Goal: Find specific page/section: Find specific page/section

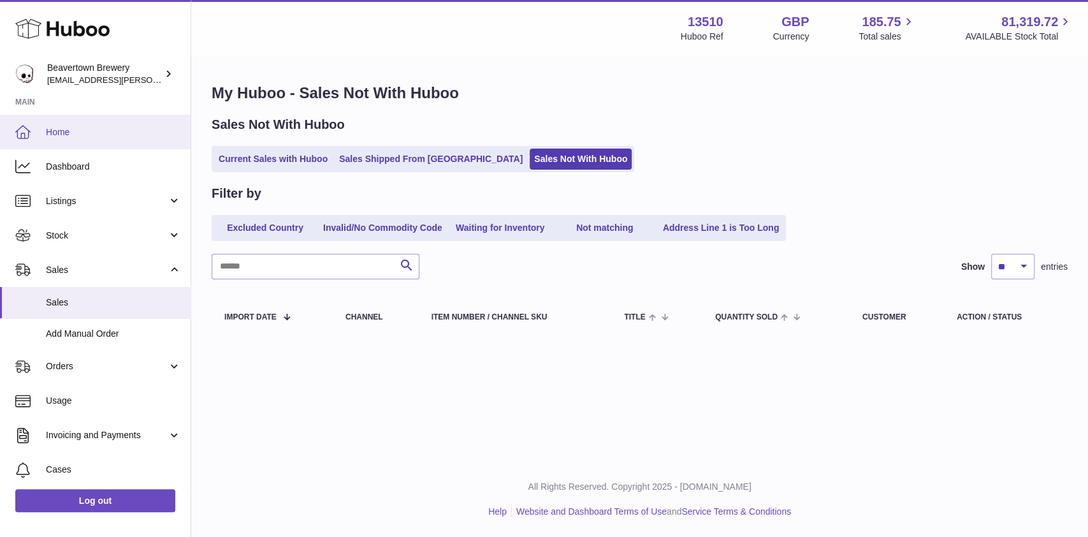
click at [68, 122] on link "Home" at bounding box center [95, 132] width 191 height 34
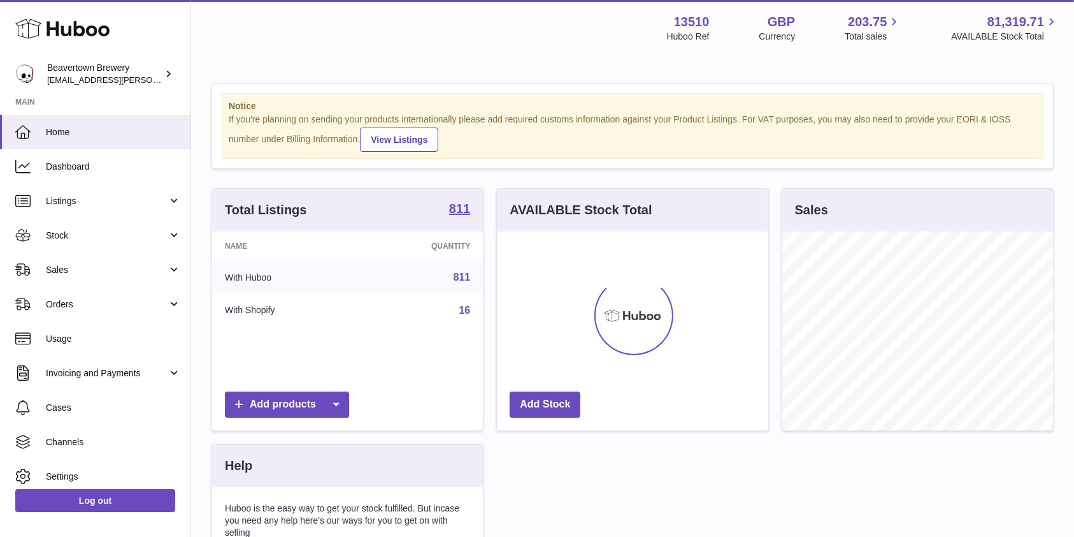
scroll to position [199, 271]
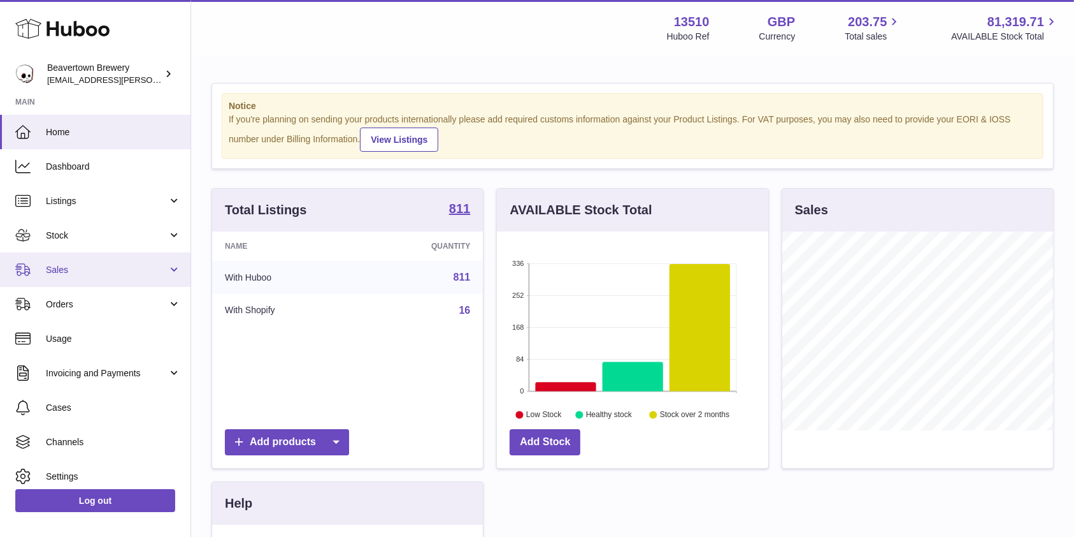
click at [133, 259] on link "Sales" at bounding box center [95, 269] width 191 height 34
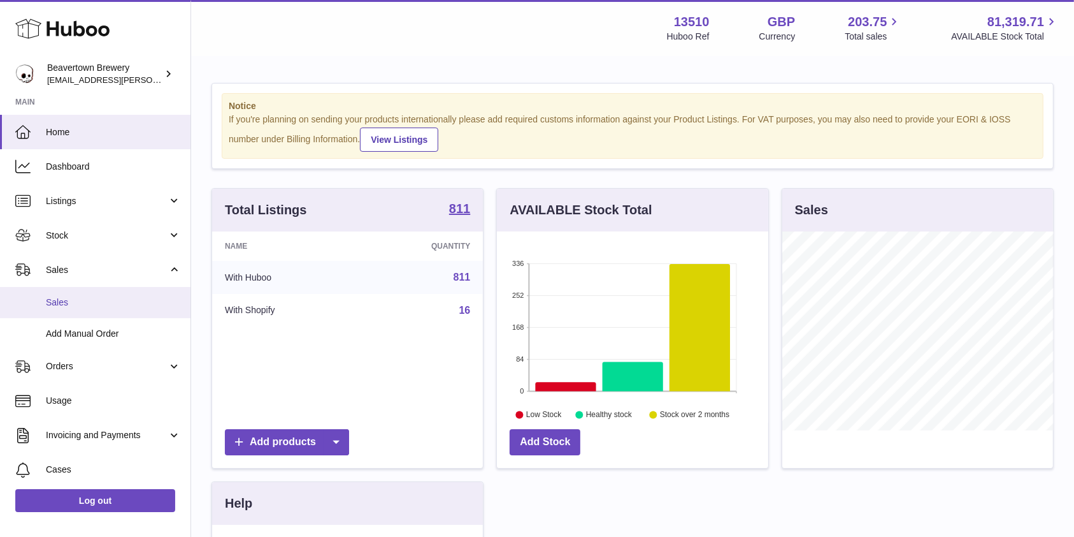
click at [117, 294] on link "Sales" at bounding box center [95, 302] width 191 height 31
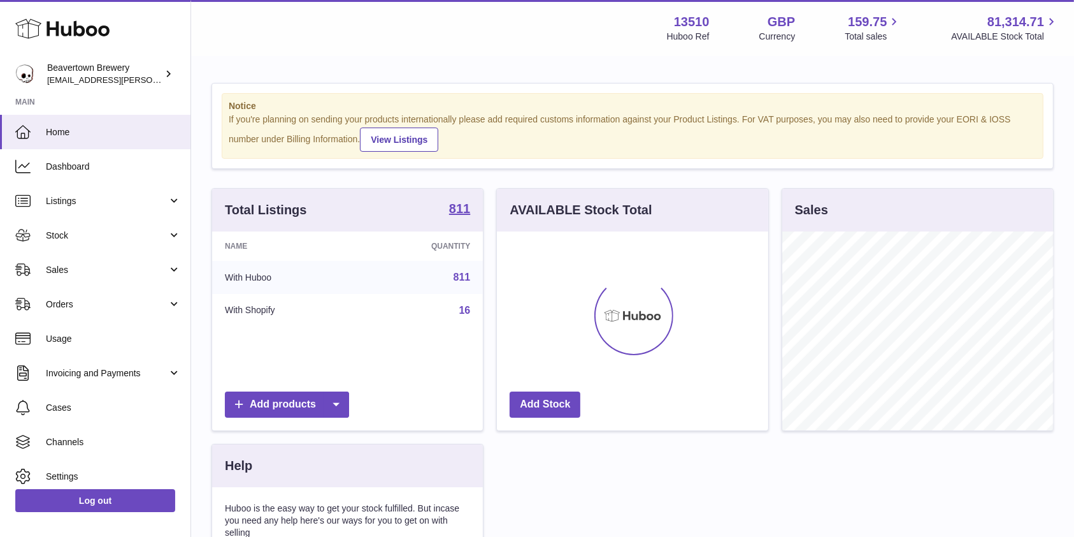
scroll to position [199, 271]
click at [127, 254] on link "Sales" at bounding box center [95, 269] width 191 height 34
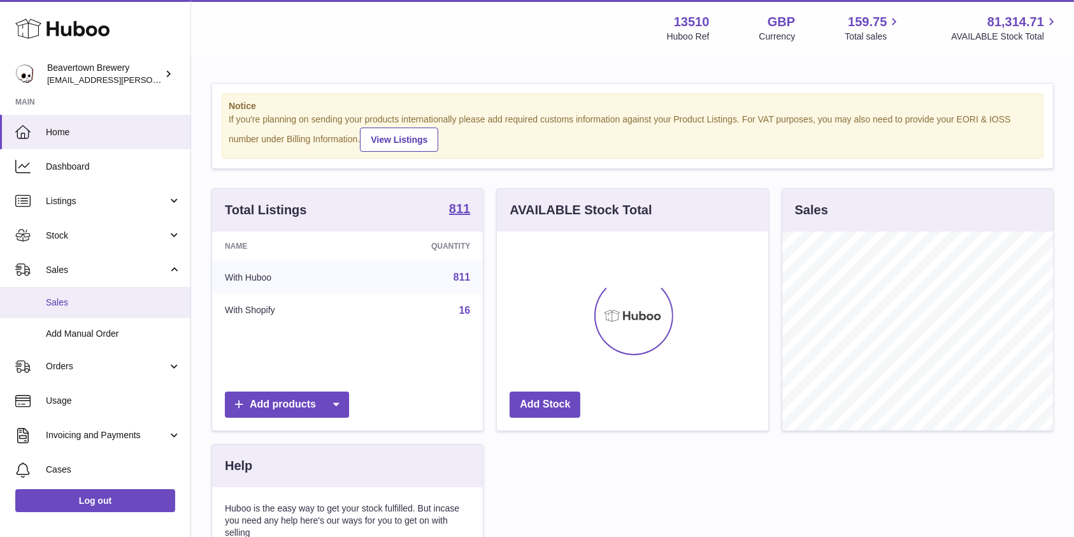
click at [113, 306] on span "Sales" at bounding box center [113, 302] width 135 height 12
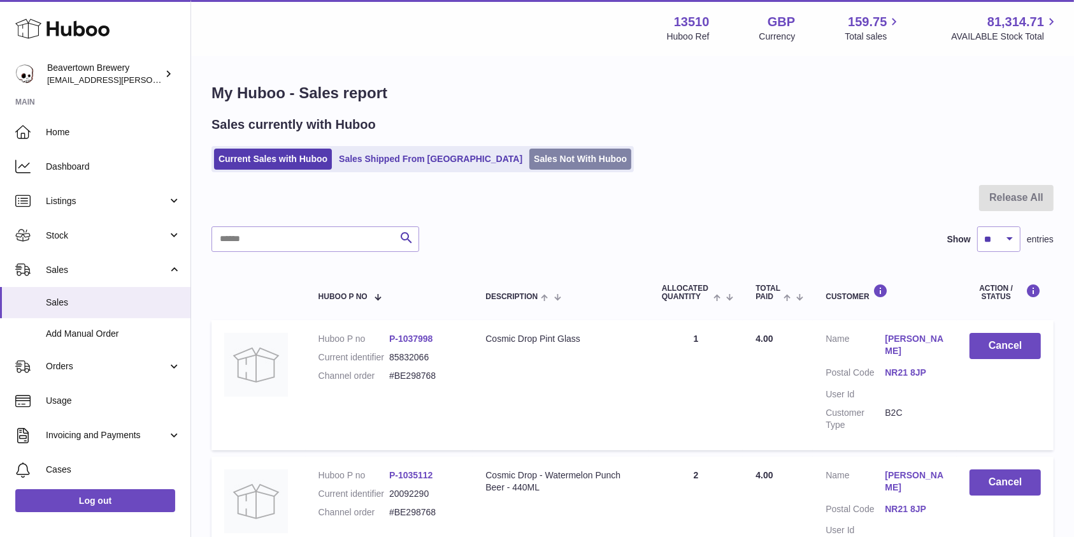
click at [530, 155] on link "Sales Not With Huboo" at bounding box center [581, 158] width 102 height 21
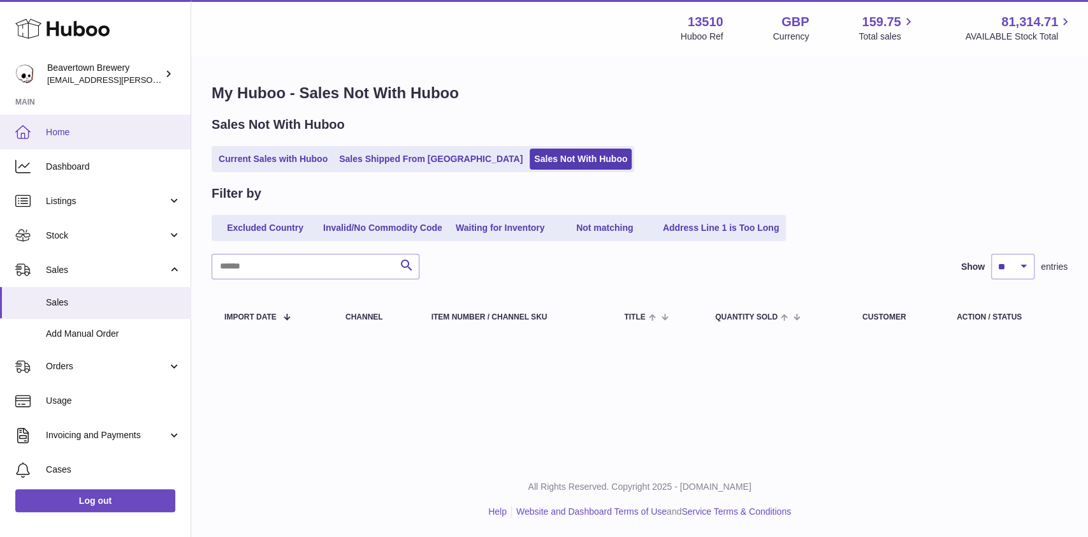
click at [119, 140] on link "Home" at bounding box center [95, 132] width 191 height 34
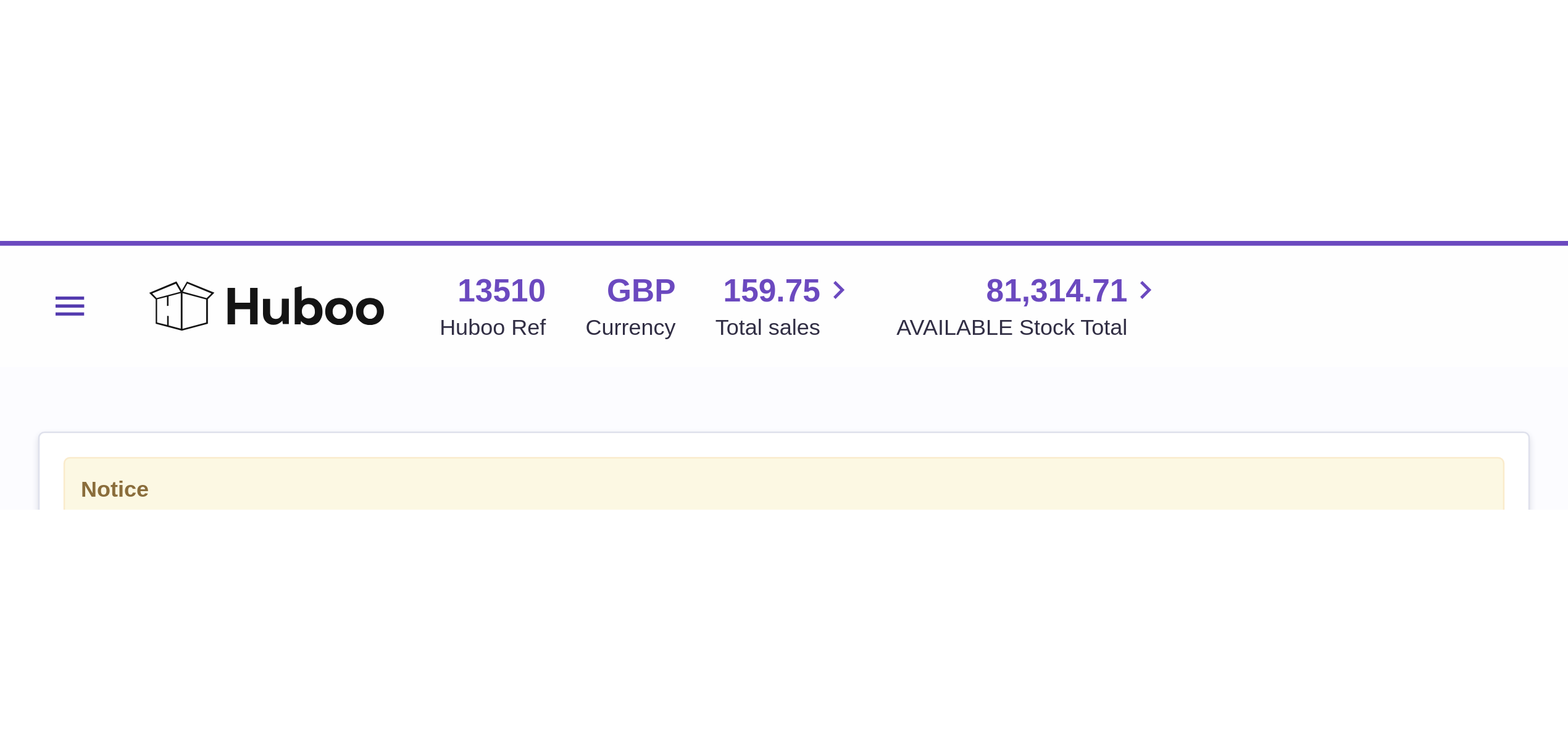
scroll to position [193, 438]
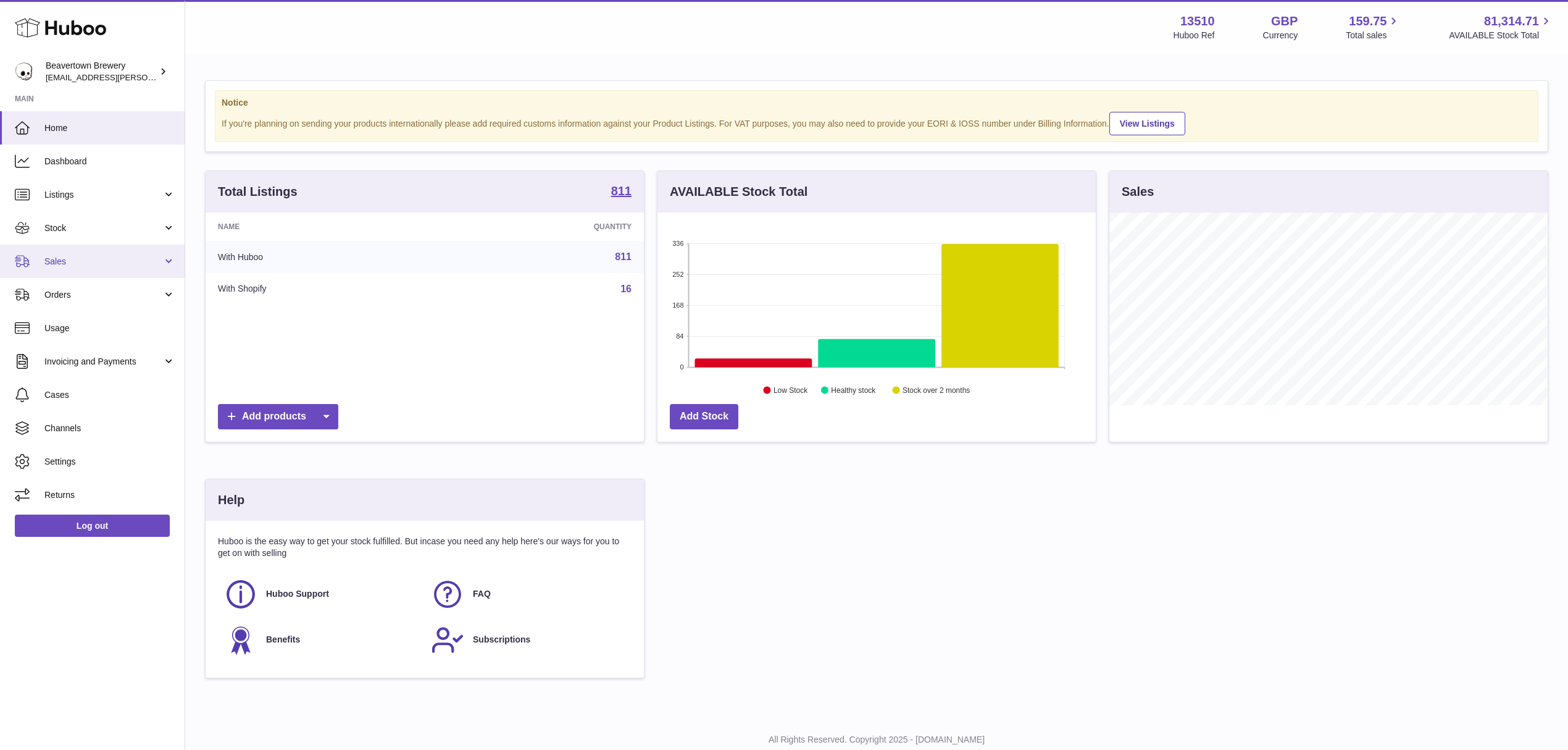
click at [109, 263] on span "Sales" at bounding box center [104, 262] width 118 height 12
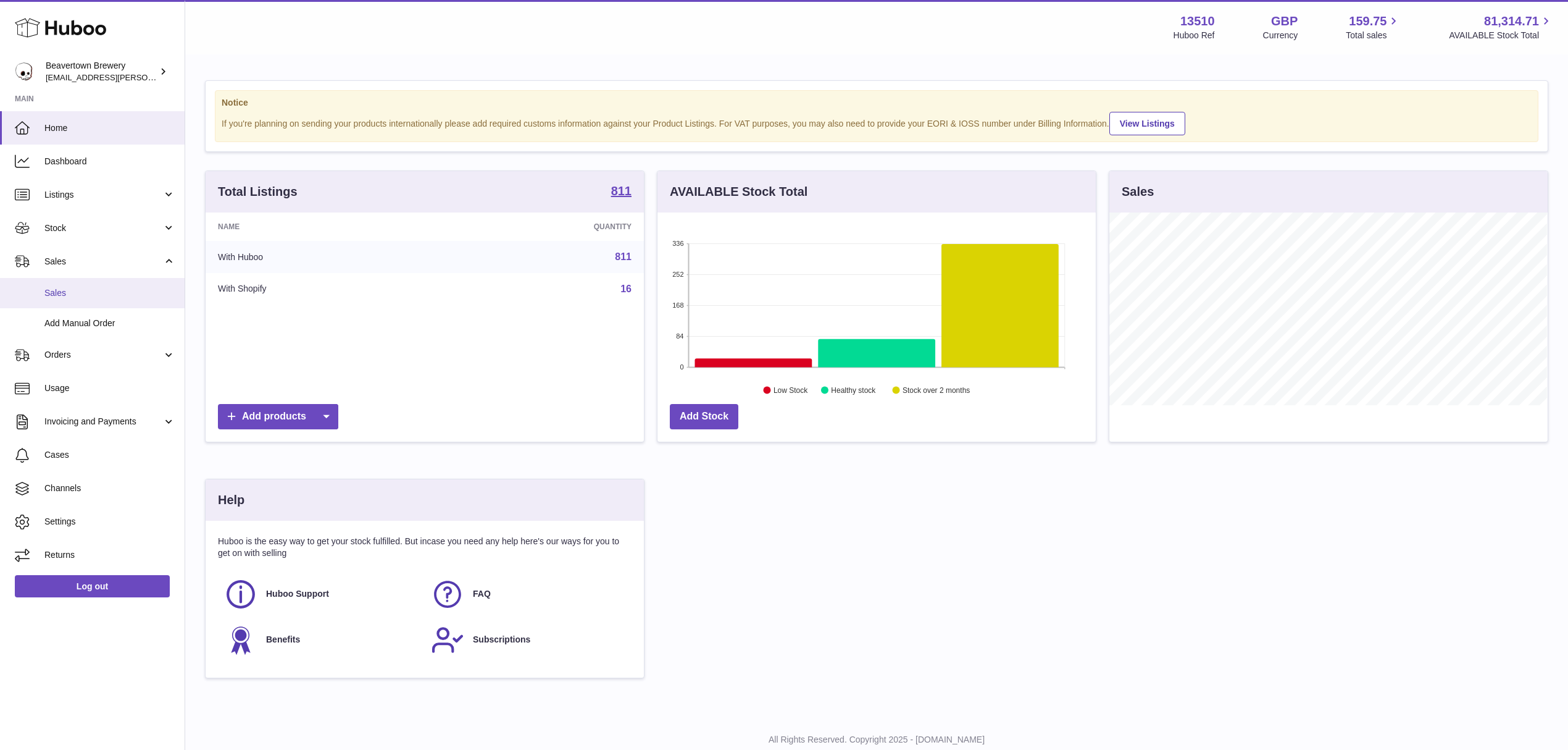
click at [98, 292] on span "Sales" at bounding box center [109, 293] width 131 height 12
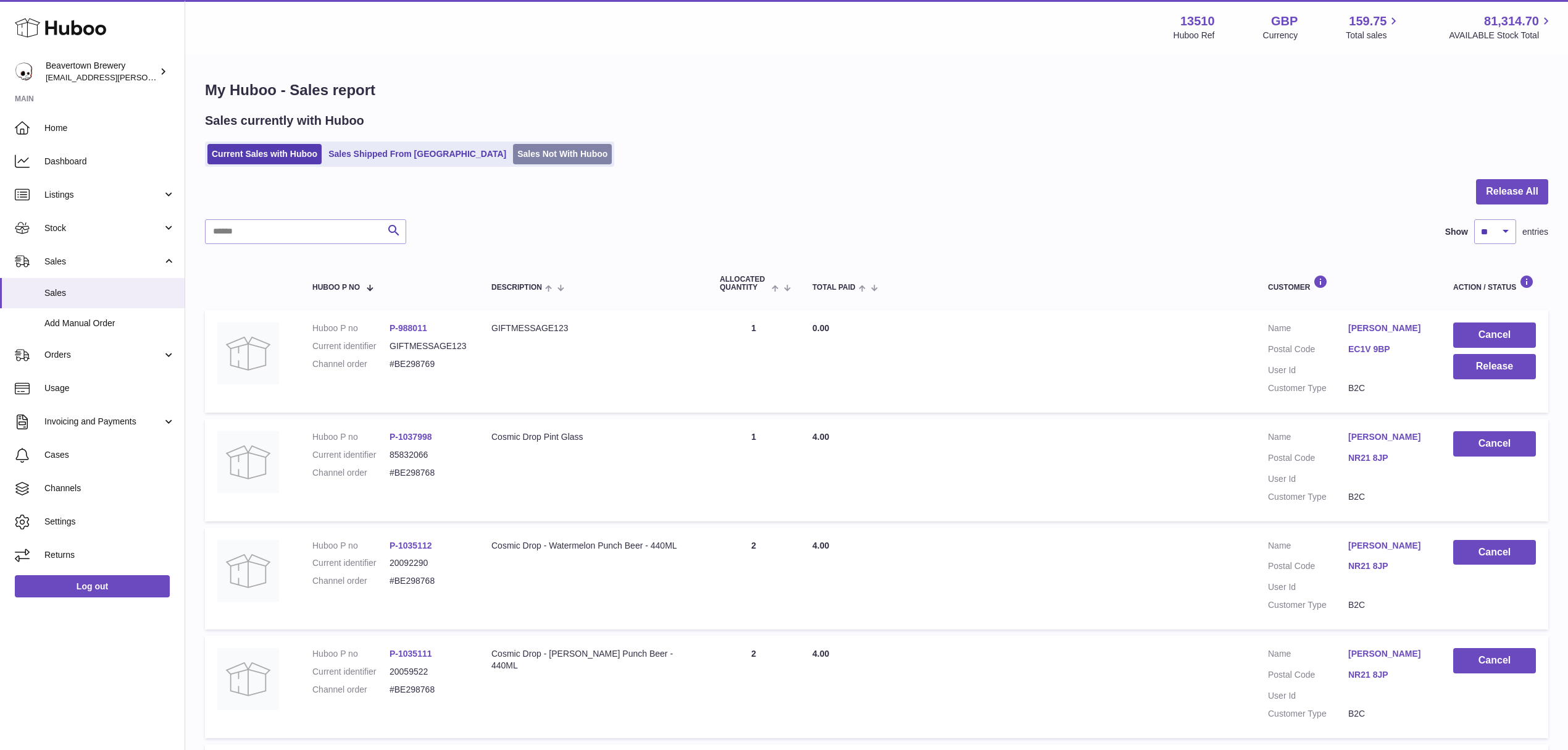
click at [513, 148] on link "Sales Not With Huboo" at bounding box center [563, 153] width 99 height 20
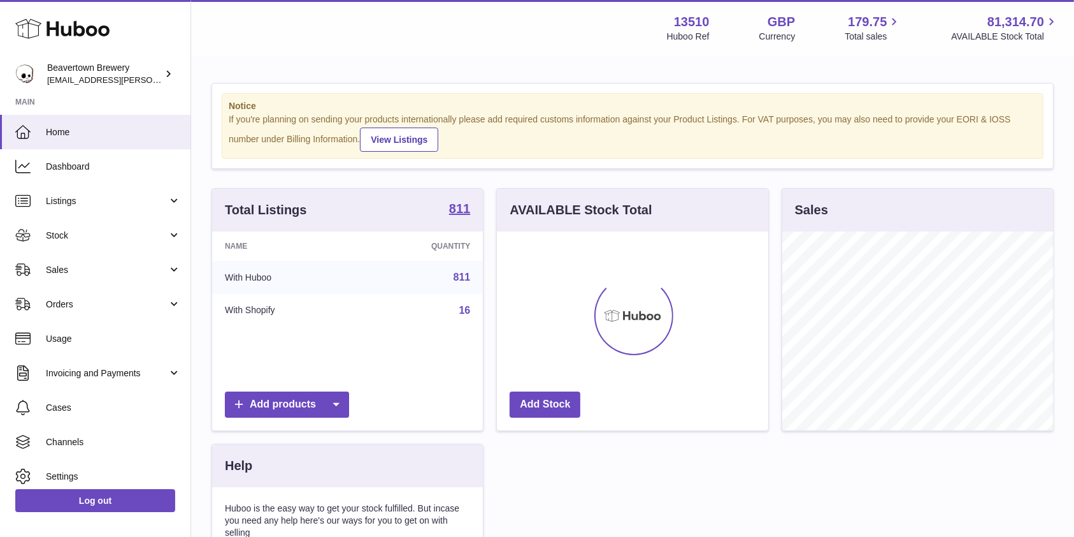
scroll to position [199, 271]
click at [52, 268] on span "Sales" at bounding box center [107, 270] width 122 height 12
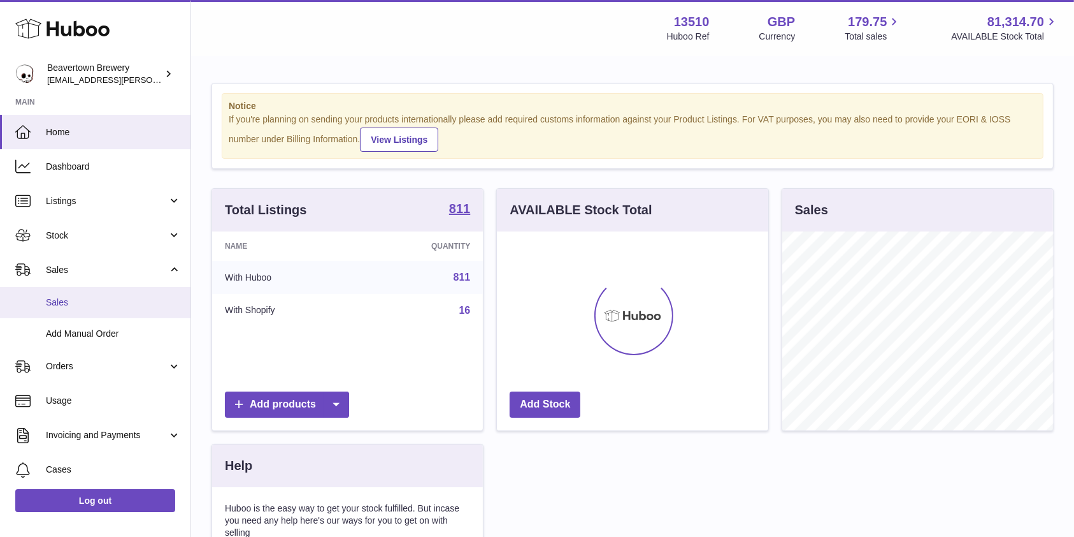
click at [71, 308] on link "Sales" at bounding box center [95, 302] width 191 height 31
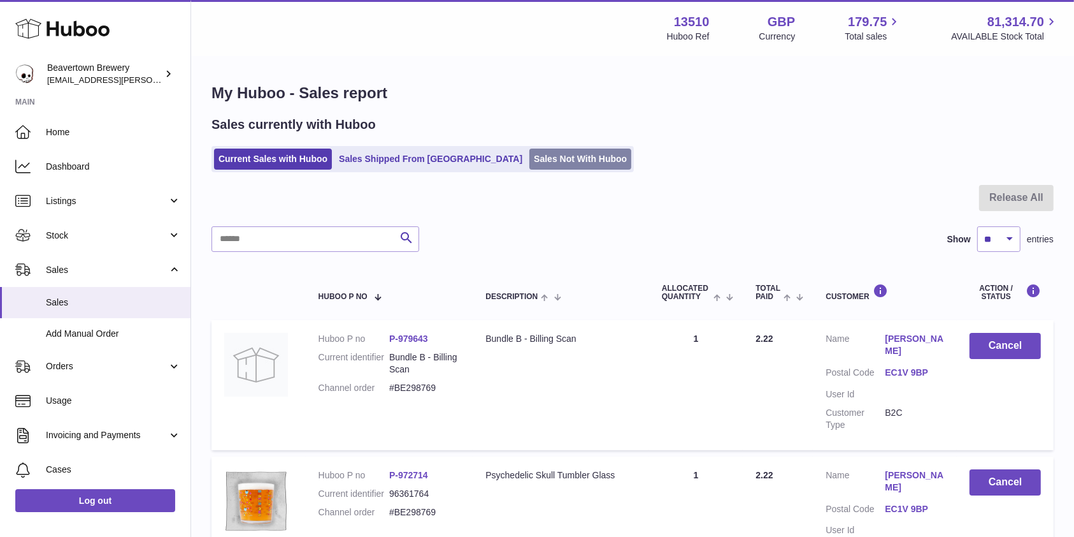
click at [530, 150] on link "Sales Not With Huboo" at bounding box center [581, 158] width 102 height 21
